Goal: Task Accomplishment & Management: Complete application form

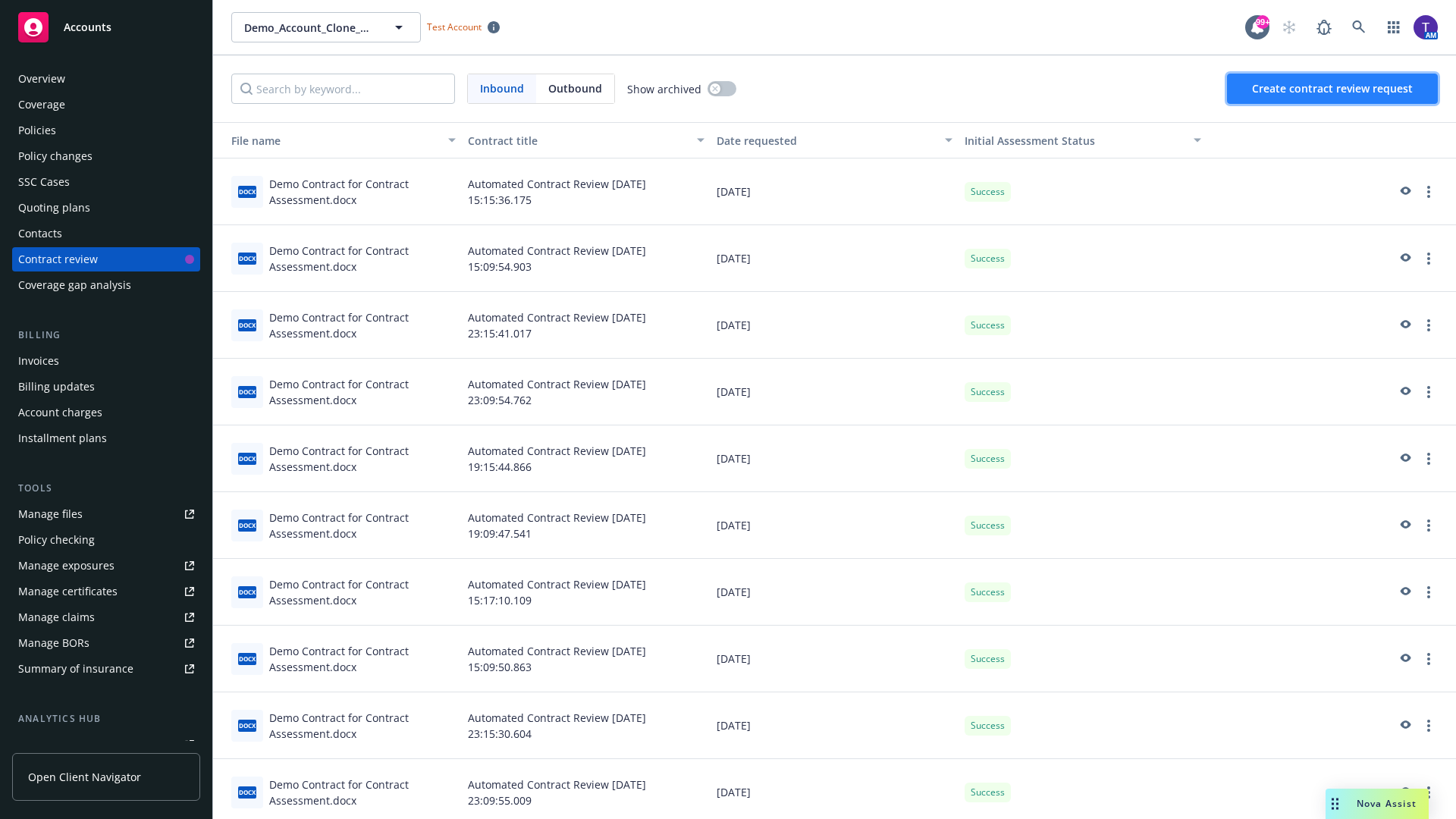
click at [1333, 88] on span "Create contract review request" at bounding box center [1332, 88] width 161 height 15
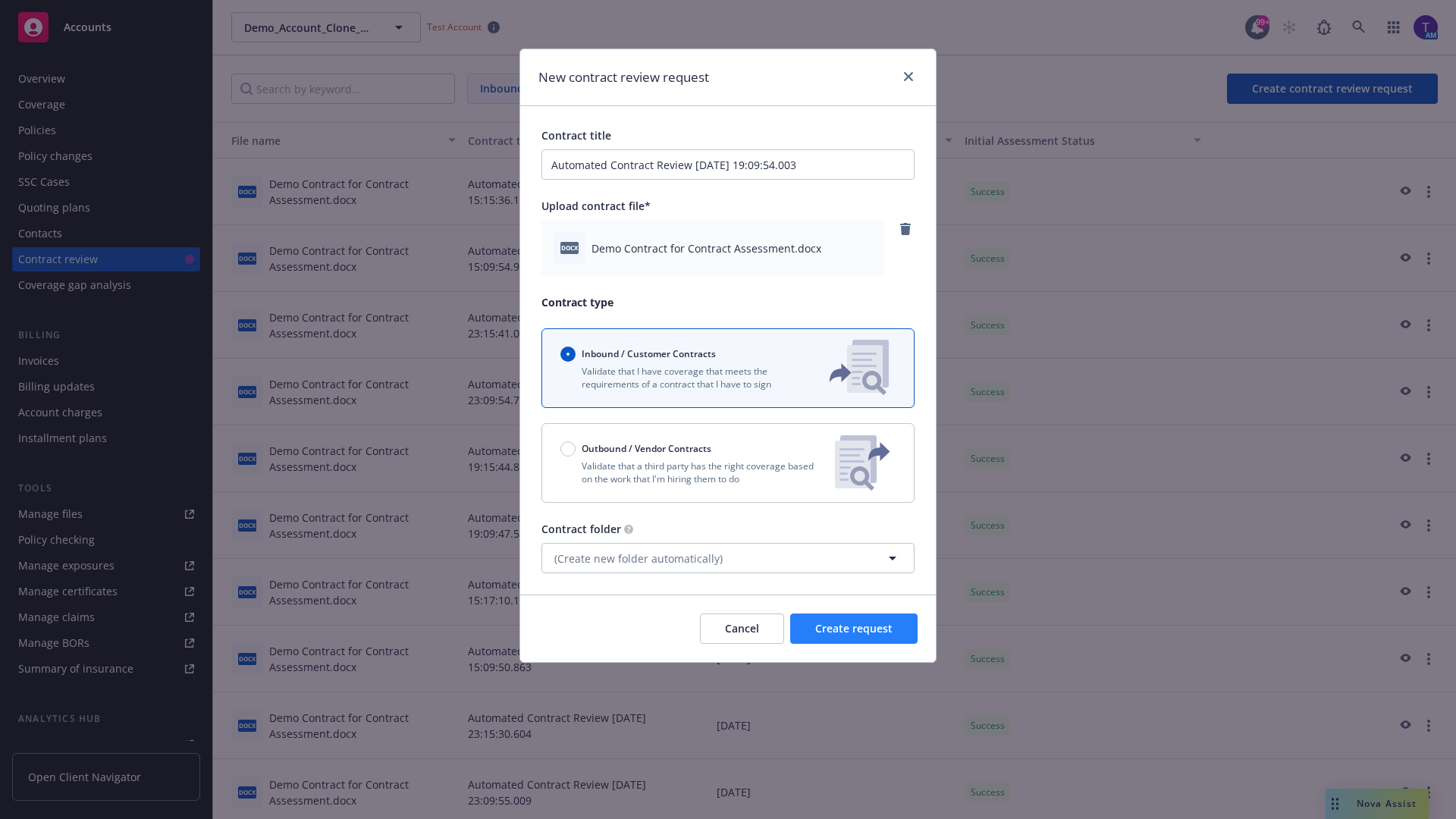
type input "Automated Contract Review [DATE] 19:09:54.003"
click at [854, 628] on span "Create request" at bounding box center [854, 628] width 78 height 15
